Goal: Feedback & Contribution: Leave review/rating

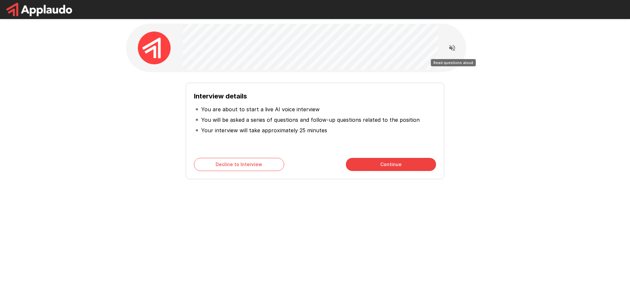
click at [451, 50] on icon "Read questions aloud" at bounding box center [452, 48] width 8 height 8
click at [378, 167] on button "Continue" at bounding box center [391, 164] width 90 height 13
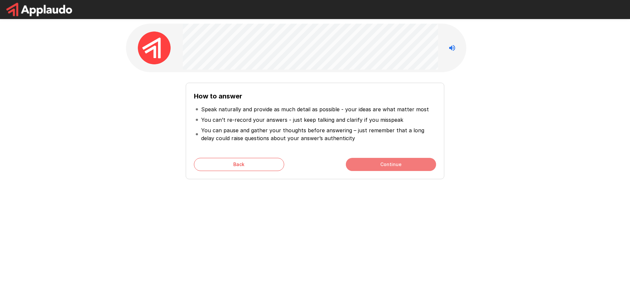
click at [379, 162] on button "Continue" at bounding box center [391, 164] width 90 height 13
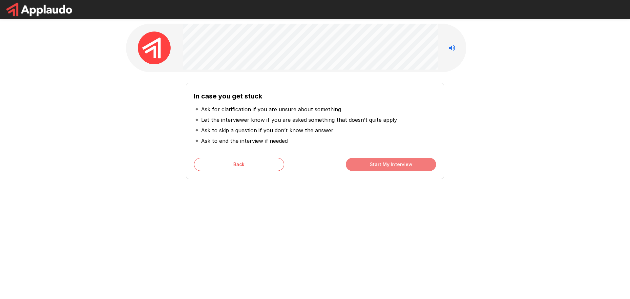
click at [374, 164] on button "Start My Interview" at bounding box center [391, 164] width 90 height 13
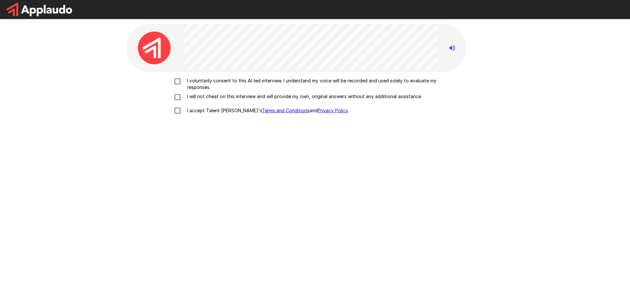
click at [178, 86] on label "I voluntarily consent to this AI-led interview. I understand my voice will be r…" at bounding box center [315, 83] width 289 height 13
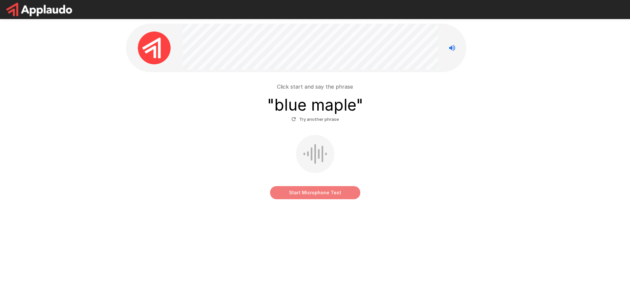
click at [330, 192] on button "Start Microphone Test" at bounding box center [315, 192] width 90 height 13
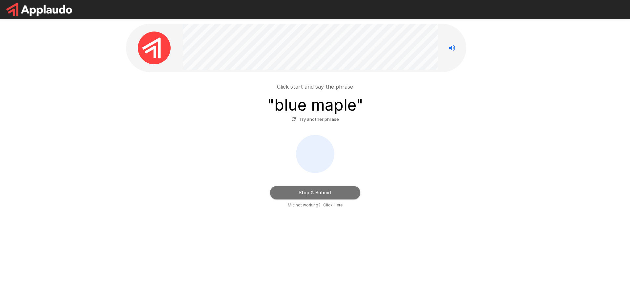
click at [340, 195] on button "Stop & Submit" at bounding box center [315, 192] width 90 height 13
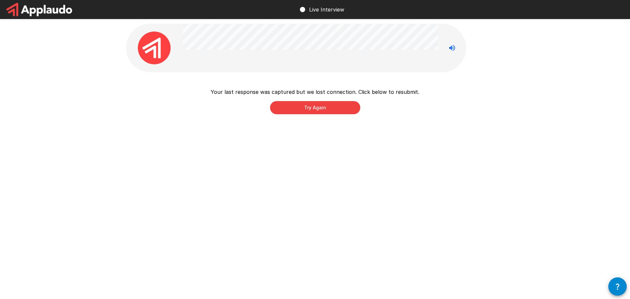
click at [314, 106] on button "Try Again" at bounding box center [315, 107] width 90 height 13
click at [314, 110] on button "Try Again" at bounding box center [315, 107] width 90 height 13
click at [304, 109] on button "Try Again" at bounding box center [315, 107] width 90 height 13
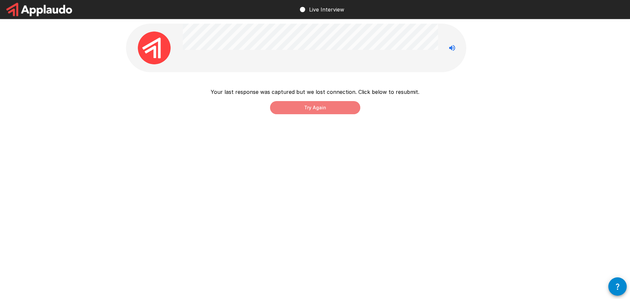
click at [304, 109] on button "Try Again" at bounding box center [315, 107] width 90 height 13
click at [621, 292] on button "button" at bounding box center [617, 286] width 18 height 18
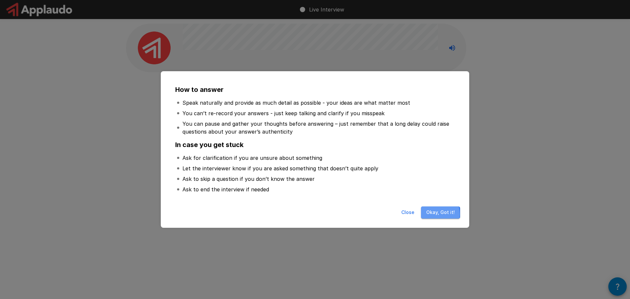
click at [430, 214] on button "Okay, Got it!" at bounding box center [440, 212] width 39 height 12
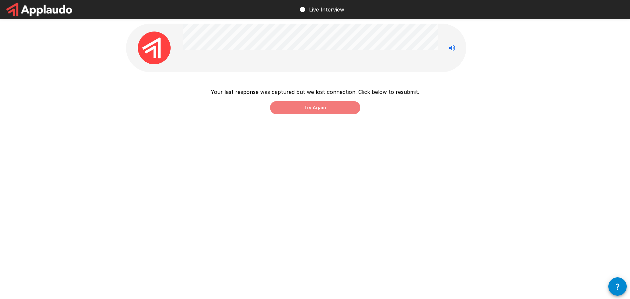
click at [325, 104] on button "Try Again" at bounding box center [315, 107] width 90 height 13
click at [298, 105] on button "Try Again" at bounding box center [315, 107] width 90 height 13
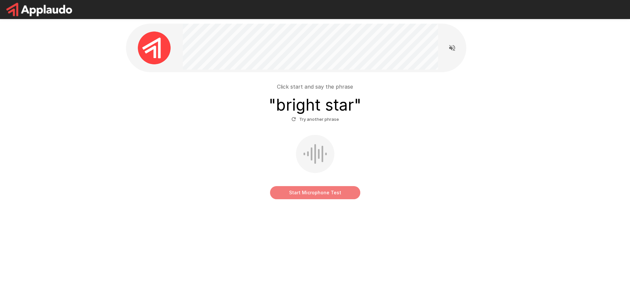
click at [313, 190] on button "Start Microphone Test" at bounding box center [315, 192] width 90 height 13
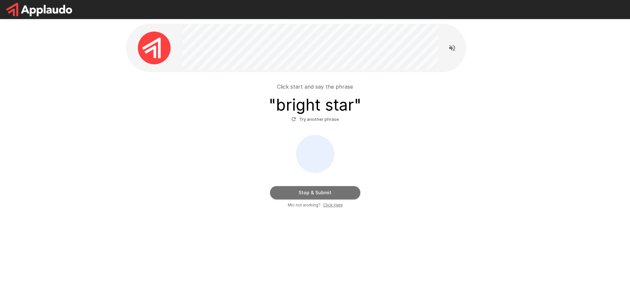
click at [323, 196] on button "Stop & Submit" at bounding box center [315, 192] width 90 height 13
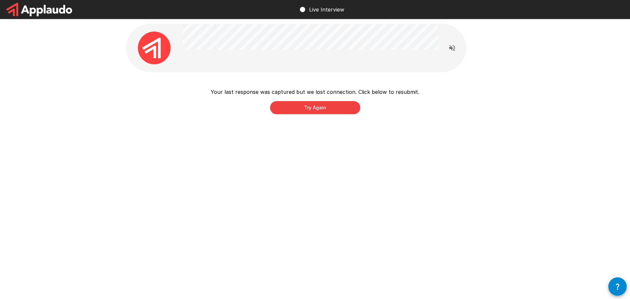
click at [302, 110] on button "Try Again" at bounding box center [315, 107] width 90 height 13
click at [341, 104] on button "Try Again" at bounding box center [315, 107] width 90 height 13
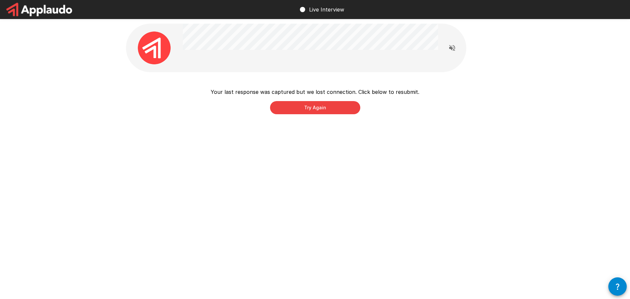
click at [341, 104] on button "Try Again" at bounding box center [315, 107] width 90 height 13
click at [341, 105] on button "Try Again" at bounding box center [315, 107] width 90 height 13
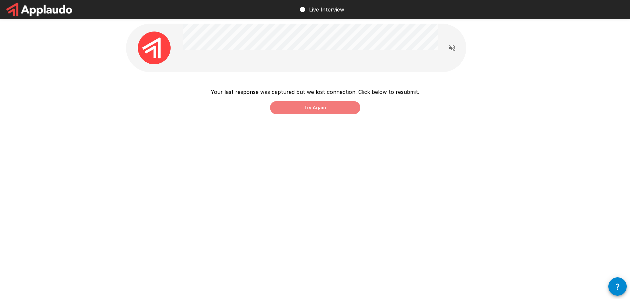
click at [341, 105] on button "Try Again" at bounding box center [315, 107] width 90 height 13
click at [295, 116] on div "Your last response was captured but we lost connection. Click below to resubmit…" at bounding box center [315, 125] width 378 height 74
click at [294, 106] on button "Try Again" at bounding box center [315, 107] width 90 height 13
click at [167, 44] on img at bounding box center [154, 48] width 33 height 33
click at [306, 106] on button "Try Again" at bounding box center [315, 107] width 90 height 13
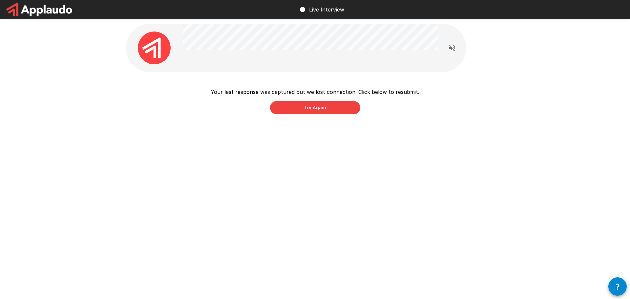
click at [313, 105] on button "Try Again" at bounding box center [315, 107] width 90 height 13
click at [317, 109] on button "Try Again" at bounding box center [315, 107] width 90 height 13
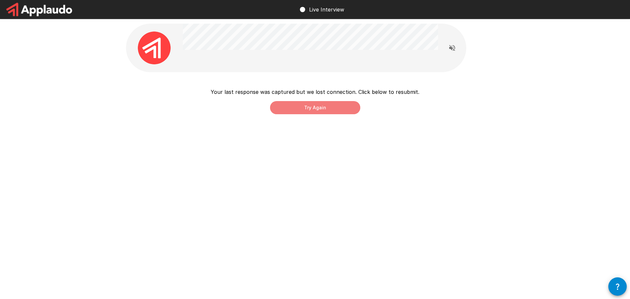
click at [317, 109] on button "Try Again" at bounding box center [315, 107] width 90 height 13
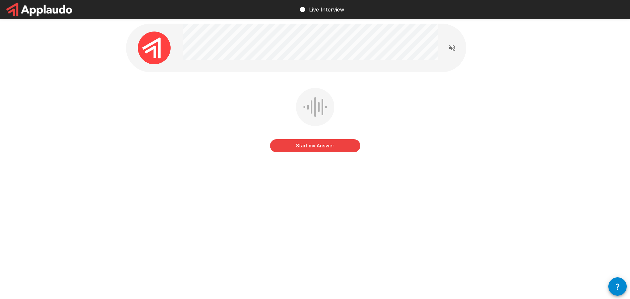
click at [322, 146] on button "Start my Answer" at bounding box center [315, 145] width 90 height 13
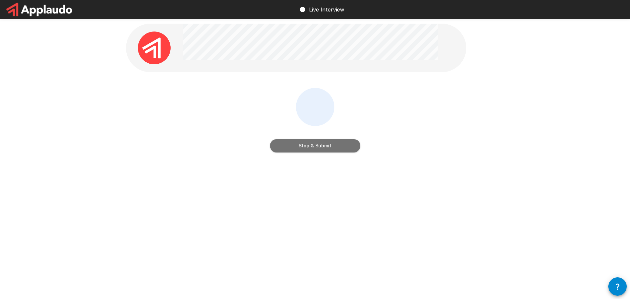
click at [331, 150] on button "Stop & Submit" at bounding box center [315, 145] width 90 height 13
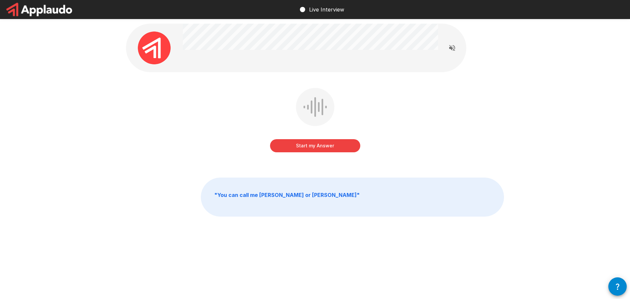
click at [314, 148] on button "Start my Answer" at bounding box center [315, 145] width 90 height 13
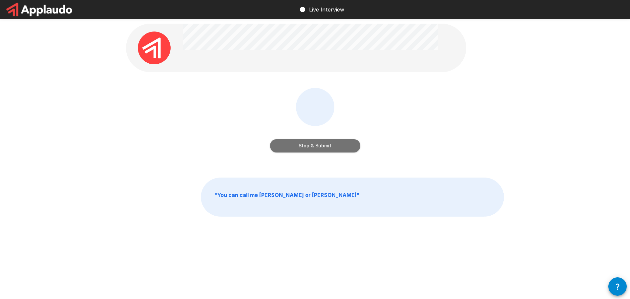
click at [320, 144] on button "Stop & Submit" at bounding box center [315, 145] width 90 height 13
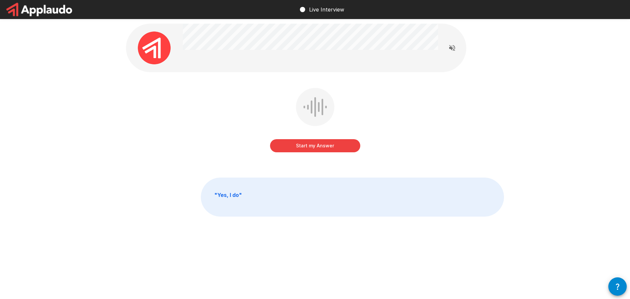
click at [299, 146] on button "Start my Answer" at bounding box center [315, 145] width 90 height 13
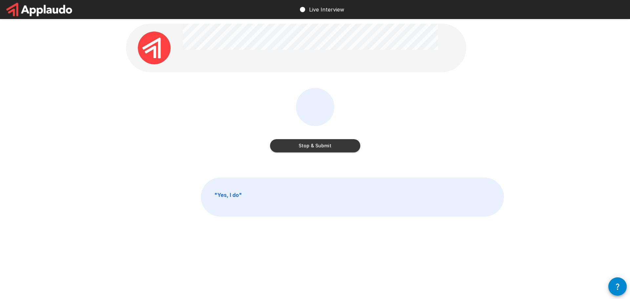
click at [299, 146] on button "Stop & Submit" at bounding box center [315, 145] width 90 height 13
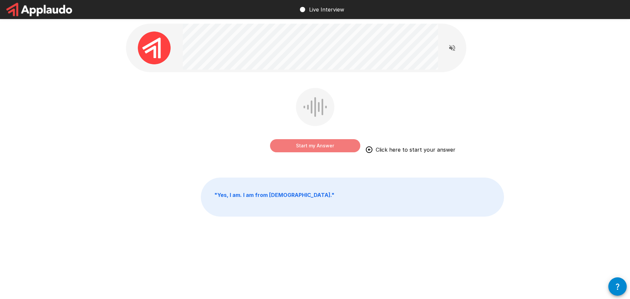
click at [327, 143] on button "Start my Answer" at bounding box center [315, 145] width 90 height 13
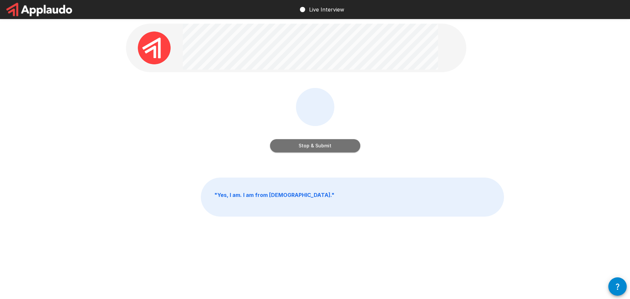
click at [327, 147] on button "Stop & Submit" at bounding box center [315, 145] width 90 height 13
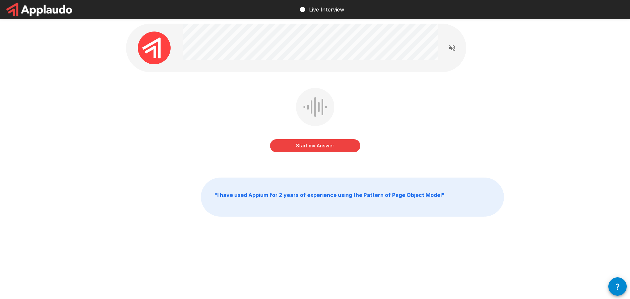
click at [305, 146] on button "Start my Answer" at bounding box center [315, 145] width 90 height 13
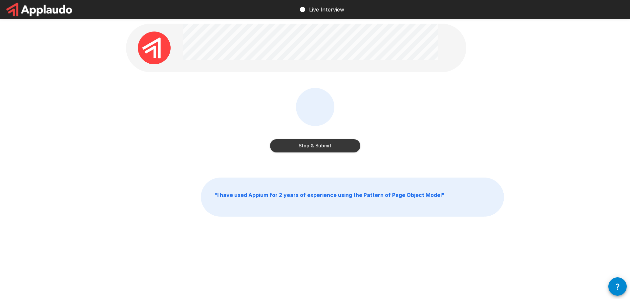
click at [315, 143] on button "Stop & Submit" at bounding box center [315, 145] width 90 height 13
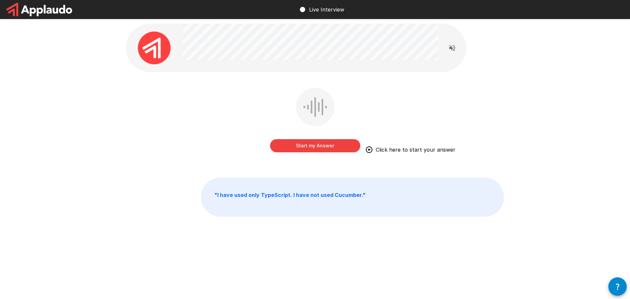
click at [314, 140] on button "Start my Answer" at bounding box center [315, 145] width 90 height 13
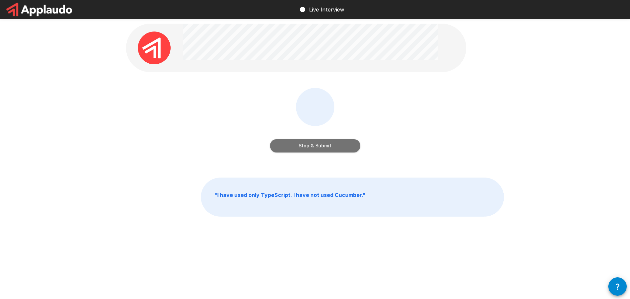
click at [314, 140] on button "Stop & Submit" at bounding box center [315, 145] width 90 height 13
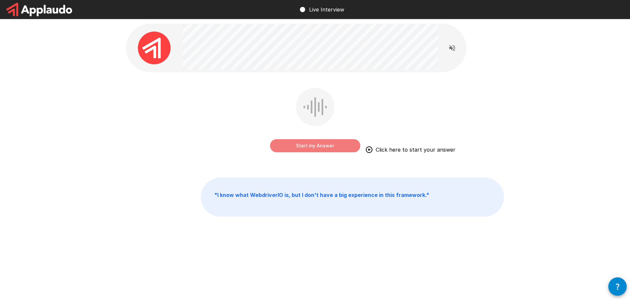
click at [300, 146] on button "Start my Answer" at bounding box center [315, 145] width 90 height 13
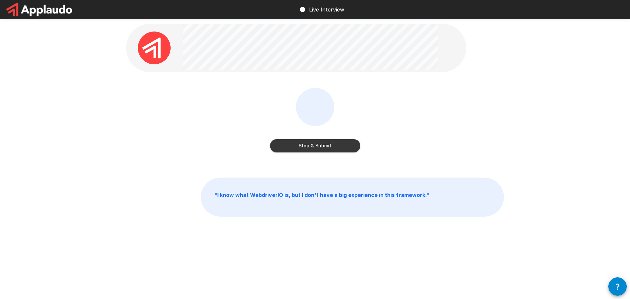
click at [350, 147] on button "Stop & Submit" at bounding box center [315, 145] width 90 height 13
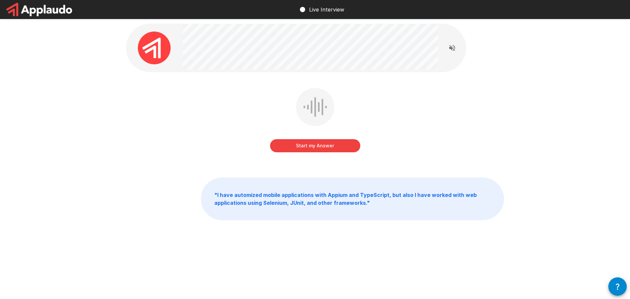
click at [349, 148] on button "Start my Answer" at bounding box center [315, 145] width 90 height 13
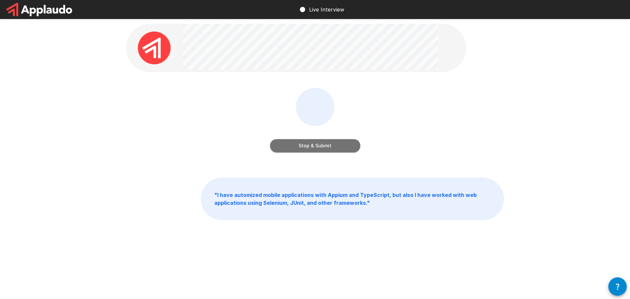
click at [330, 145] on button "Stop & Submit" at bounding box center [315, 145] width 90 height 13
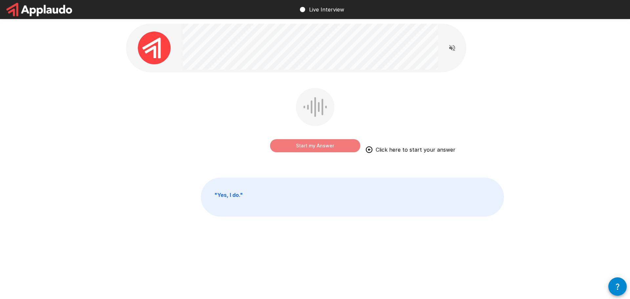
click at [326, 149] on button "Start my Answer" at bounding box center [315, 145] width 90 height 13
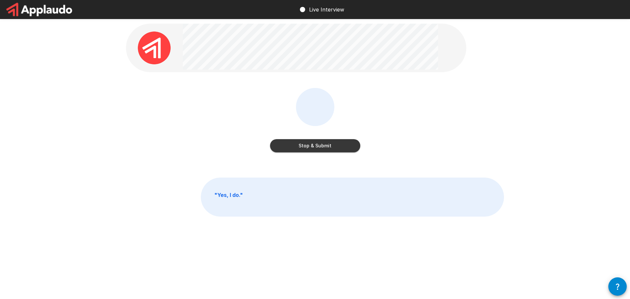
click at [318, 143] on button "Stop & Submit" at bounding box center [315, 145] width 90 height 13
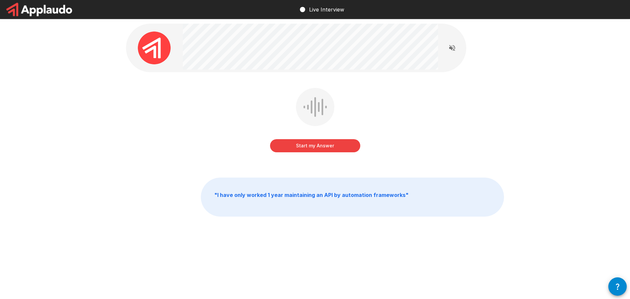
click at [316, 146] on button "Start my Answer" at bounding box center [315, 145] width 90 height 13
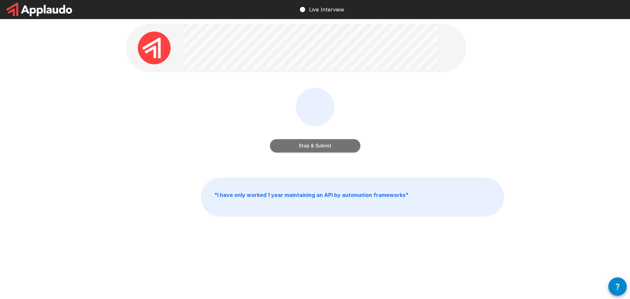
click at [316, 146] on button "Stop & Submit" at bounding box center [315, 145] width 90 height 13
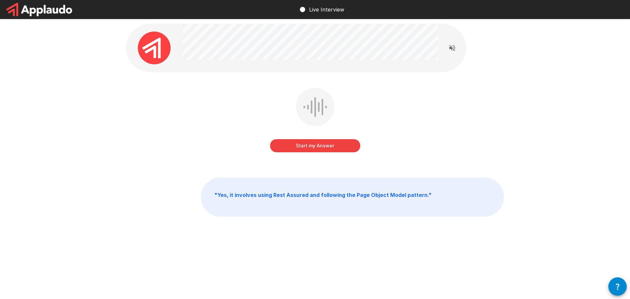
click at [334, 145] on button "Start my Answer" at bounding box center [315, 145] width 90 height 13
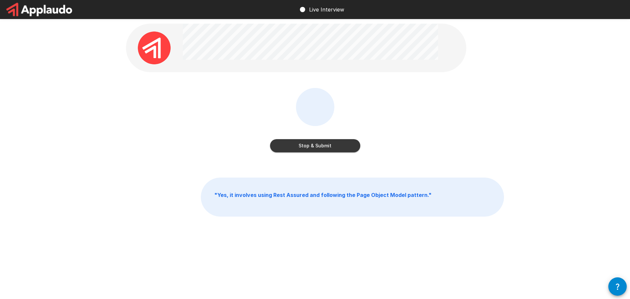
click at [314, 147] on button "Stop & Submit" at bounding box center [315, 145] width 90 height 13
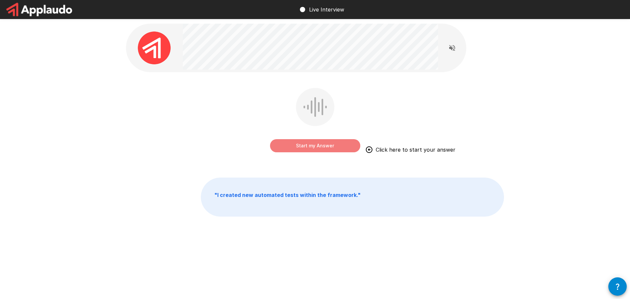
click at [315, 141] on button "Start my Answer" at bounding box center [315, 145] width 90 height 13
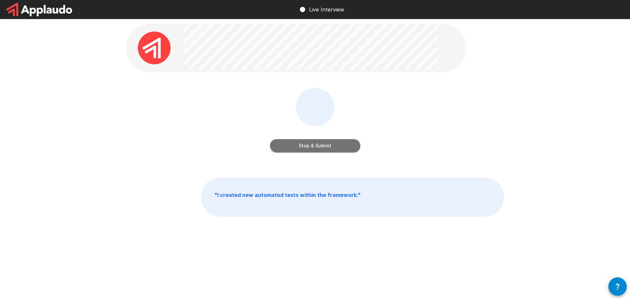
click at [315, 141] on button "Stop & Submit" at bounding box center [315, 145] width 90 height 13
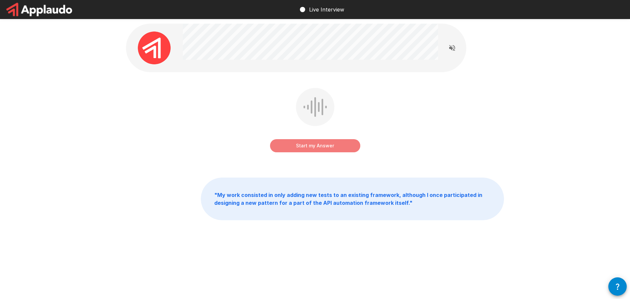
click at [307, 145] on button "Start my Answer" at bounding box center [315, 145] width 90 height 13
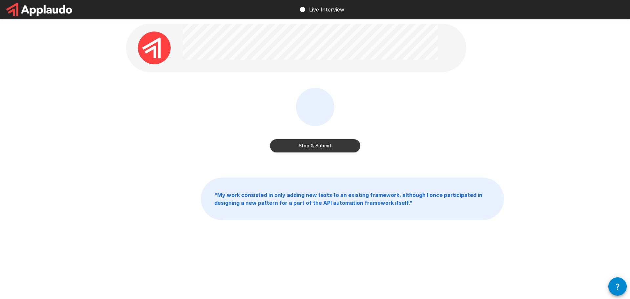
click at [350, 141] on button "Stop & Submit" at bounding box center [315, 145] width 90 height 13
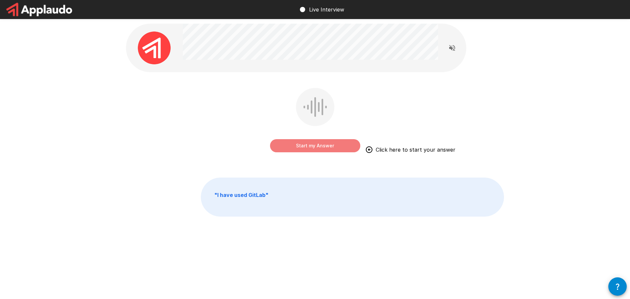
click at [333, 144] on button "Start my Answer" at bounding box center [315, 145] width 90 height 13
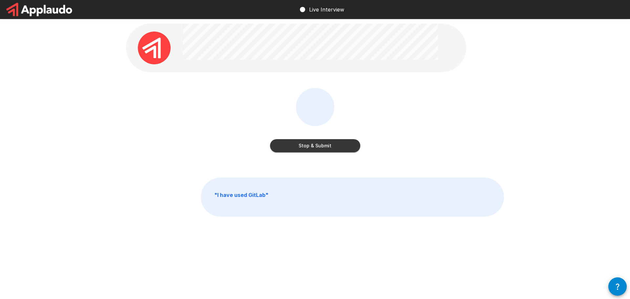
click at [333, 144] on button "Stop & Submit" at bounding box center [315, 145] width 90 height 13
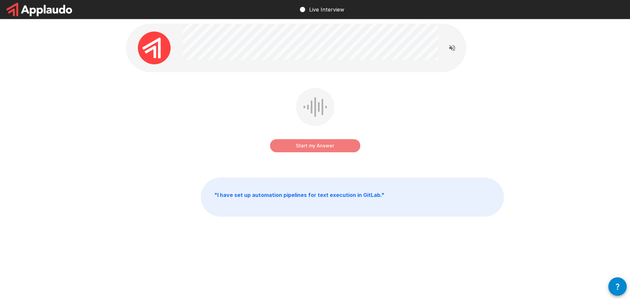
click at [318, 146] on button "Start my Answer" at bounding box center [315, 145] width 90 height 13
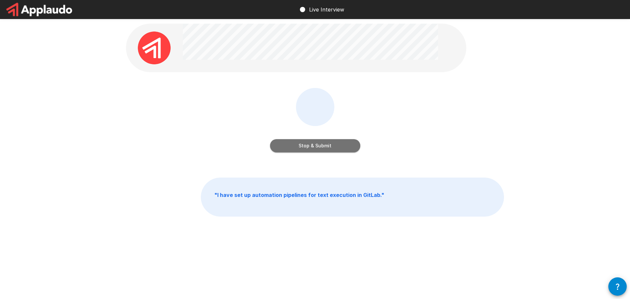
click at [318, 146] on button "Stop & Submit" at bounding box center [315, 145] width 90 height 13
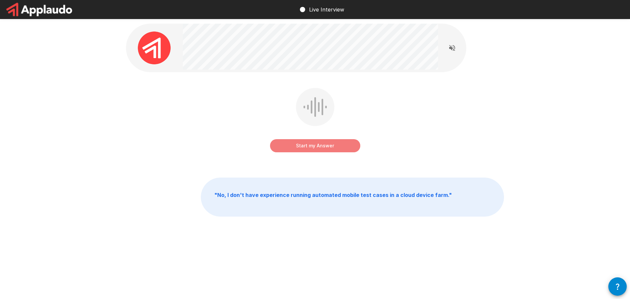
click at [308, 146] on button "Start my Answer" at bounding box center [315, 145] width 90 height 13
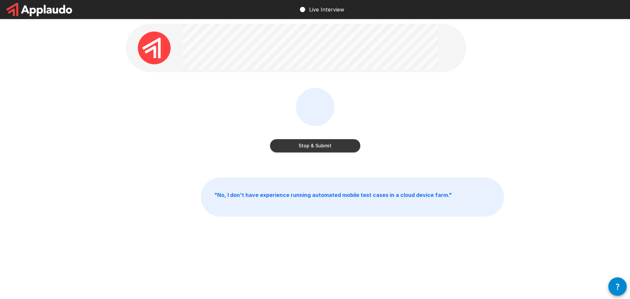
click at [308, 146] on button "Stop & Submit" at bounding box center [315, 145] width 90 height 13
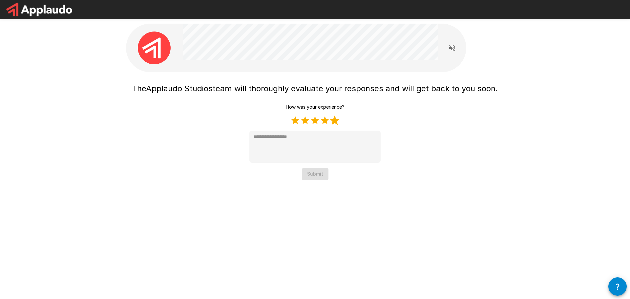
click at [332, 119] on label "5 Stars" at bounding box center [335, 121] width 10 height 10
type textarea "*"
click at [319, 175] on button "Submit" at bounding box center [315, 174] width 27 height 12
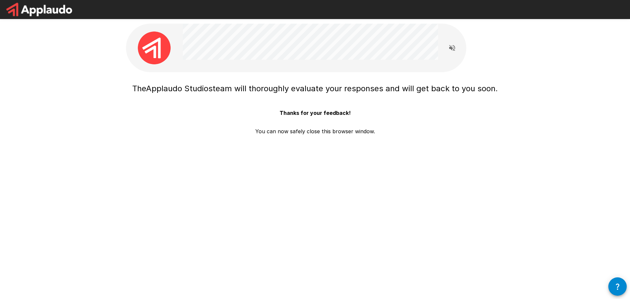
click at [305, 133] on p "You can now safely close this browser window." at bounding box center [315, 128] width 120 height 13
